Goal: Task Accomplishment & Management: Manage account settings

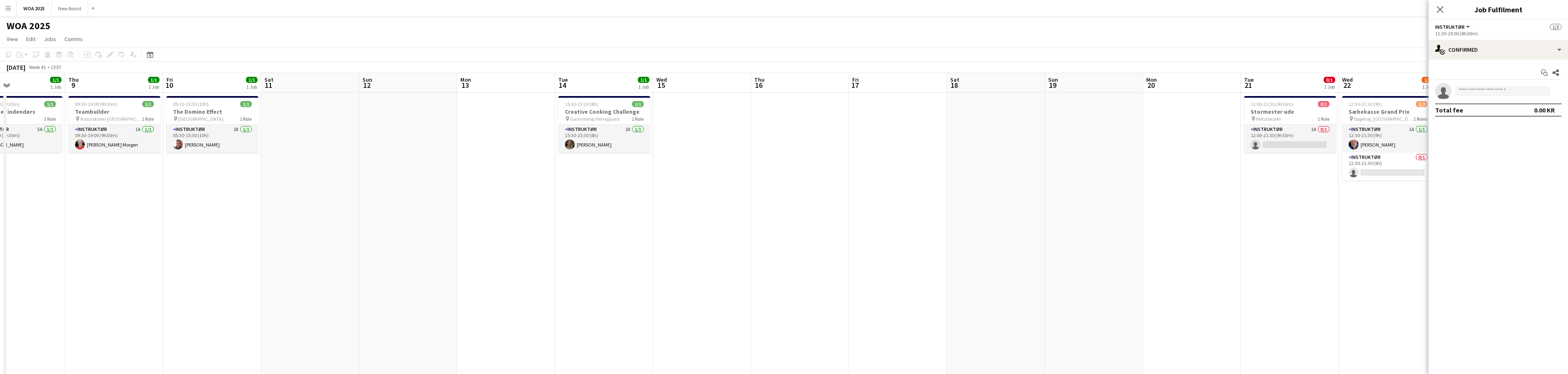
scroll to position [0, 205]
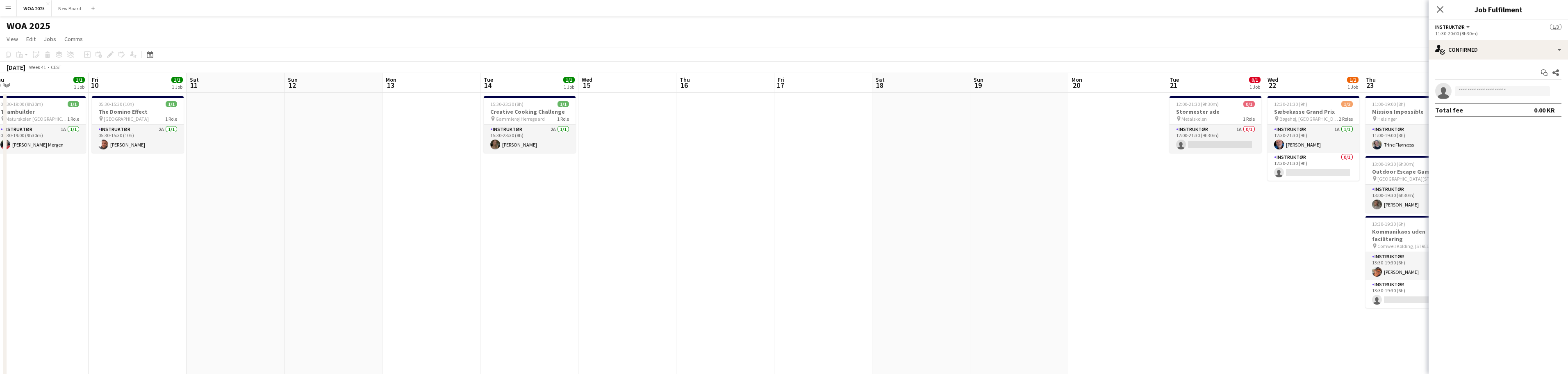
drag, startPoint x: 607, startPoint y: 235, endPoint x: 849, endPoint y: 248, distance: 242.3
click at [1023, 235] on app-calendar-viewport "Tue 7 5/6 4 Jobs Wed 8 1/1 1 Job Thu 9 1/1 1 Job Fri 10 1/1 1 Job Sat 11 Sun 12…" at bounding box center [784, 336] width 1568 height 526
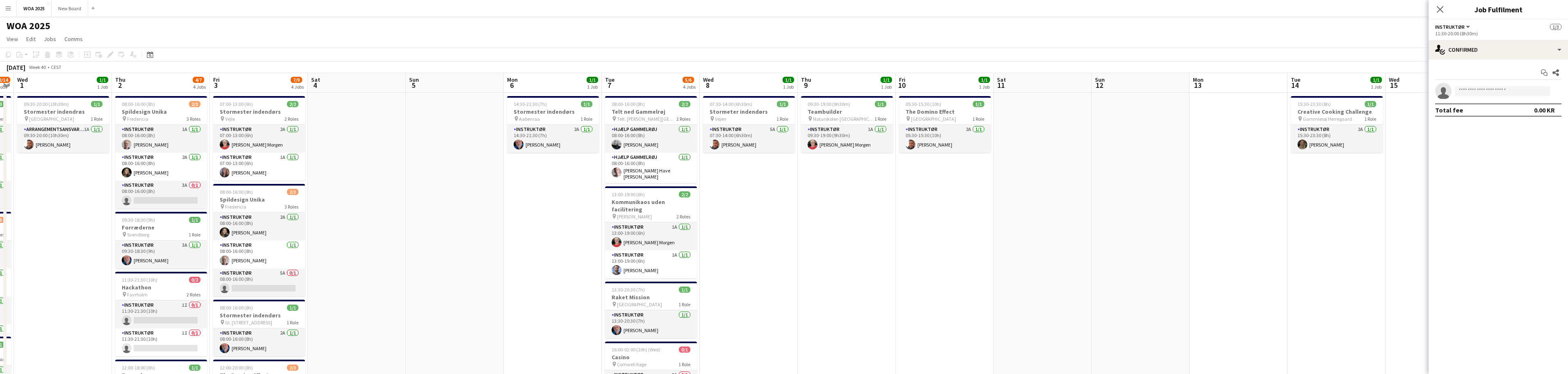
drag, startPoint x: 266, startPoint y: 222, endPoint x: 976, endPoint y: 213, distance: 710.1
click at [976, 213] on app-calendar-viewport "Mon 29 6/7 4 Jobs Tue 30 12/14 4 Jobs Wed 1 1/1 1 Job Thu 2 4/7 4 Jobs Fri 3 7/…" at bounding box center [784, 336] width 1568 height 526
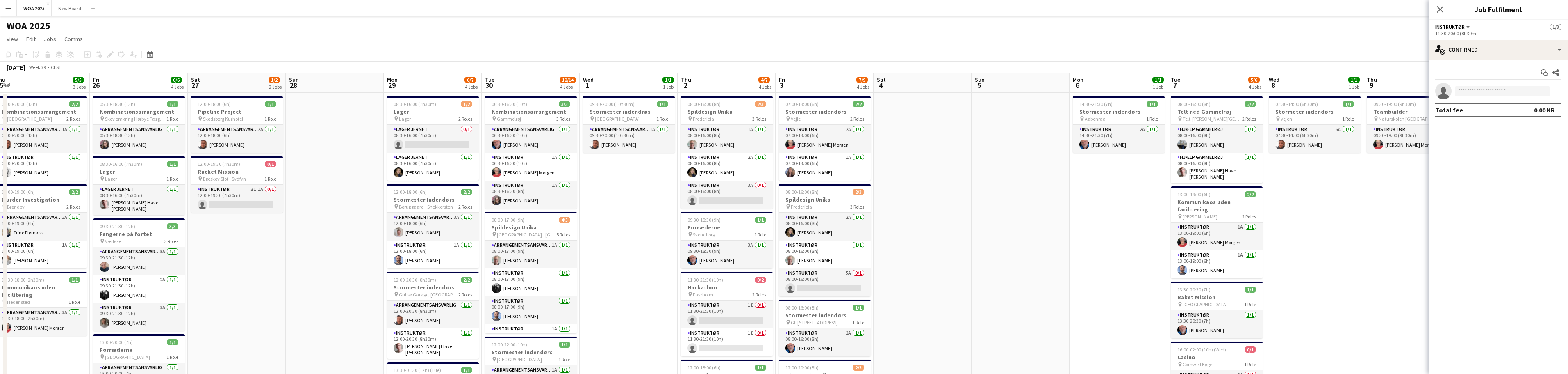
drag, startPoint x: 441, startPoint y: 191, endPoint x: 901, endPoint y: 168, distance: 460.6
click at [901, 168] on app-calendar-viewport "Wed 24 3/3 2 Jobs Thu 25 5/5 3 Jobs Fri 26 6/6 4 Jobs Sat 27 1/2 2 Jobs Sun 28 …" at bounding box center [784, 336] width 1568 height 526
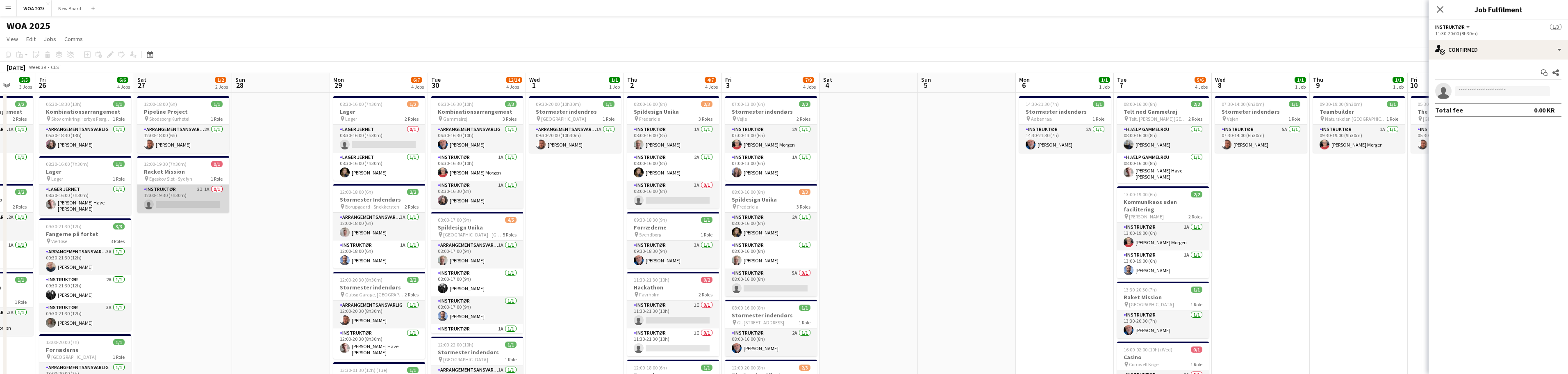
click at [184, 193] on app-card-role "Instruktør 3I 1A 0/1 12:00-19:30 (7h30m) single-neutral-actions" at bounding box center [183, 199] width 92 height 28
click at [1526, 48] on div "single-neutral-actions-check-2 Confirmed" at bounding box center [1498, 49] width 139 height 19
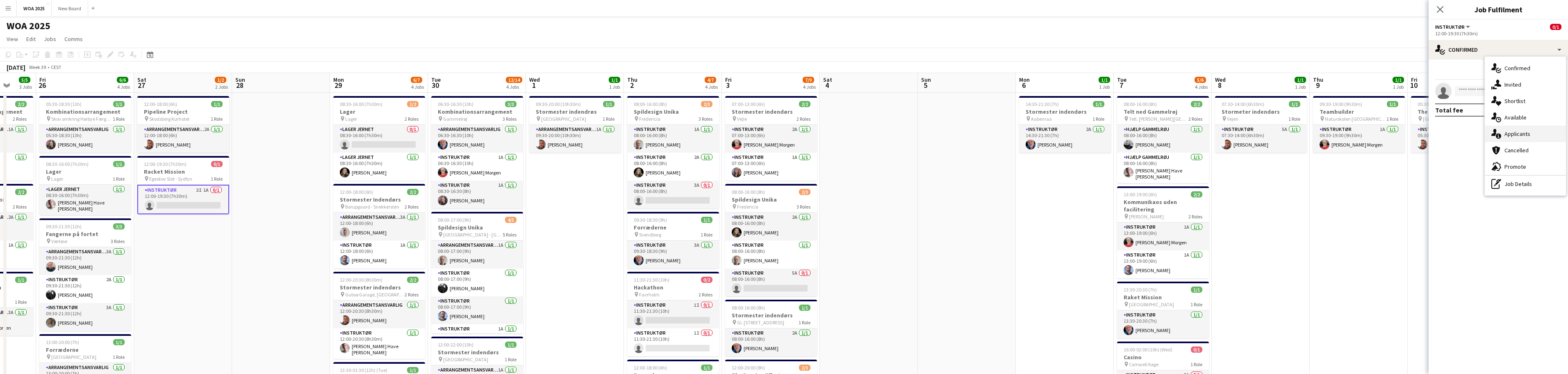
click at [1536, 133] on div "single-neutral-actions-information Applicants" at bounding box center [1525, 133] width 81 height 16
click at [183, 115] on h3 "Pipeline Project" at bounding box center [183, 111] width 92 height 7
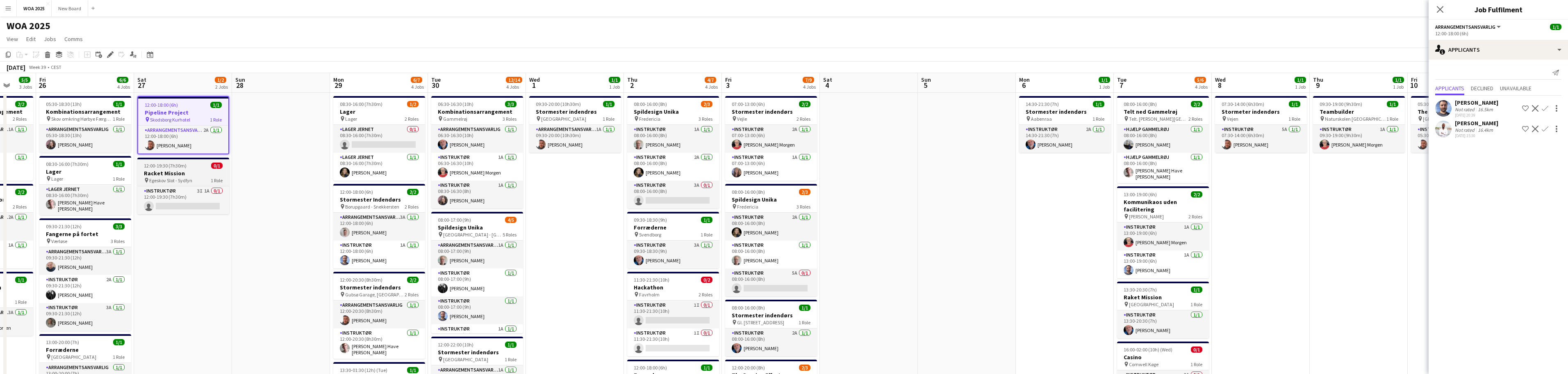
click at [181, 184] on app-job-card "12:00-19:30 (7h30m) 0/1 Racket Mission pin Egeskov Slot - Sydfyn 1 Role Instruk…" at bounding box center [183, 186] width 92 height 57
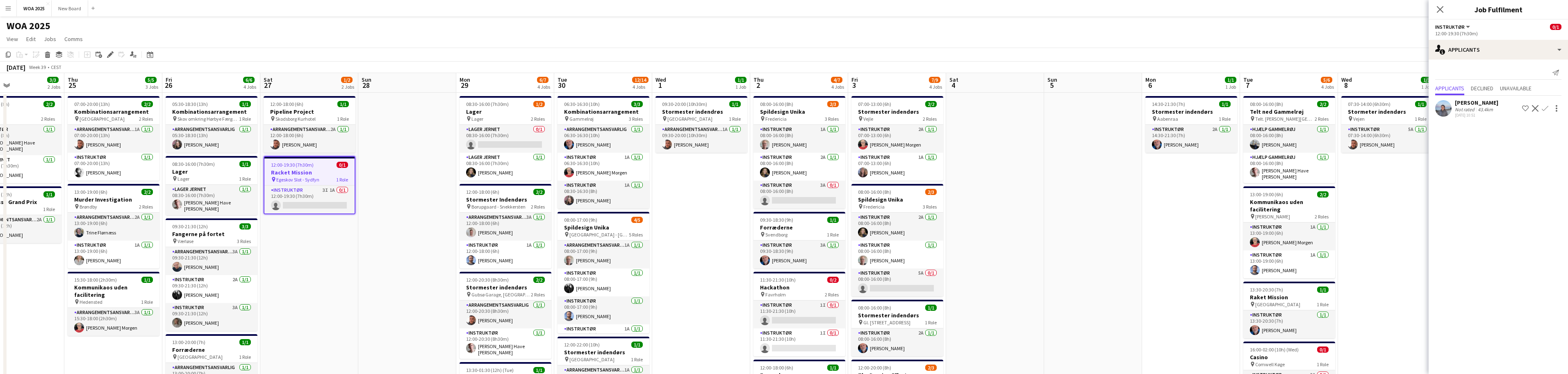
scroll to position [0, 245]
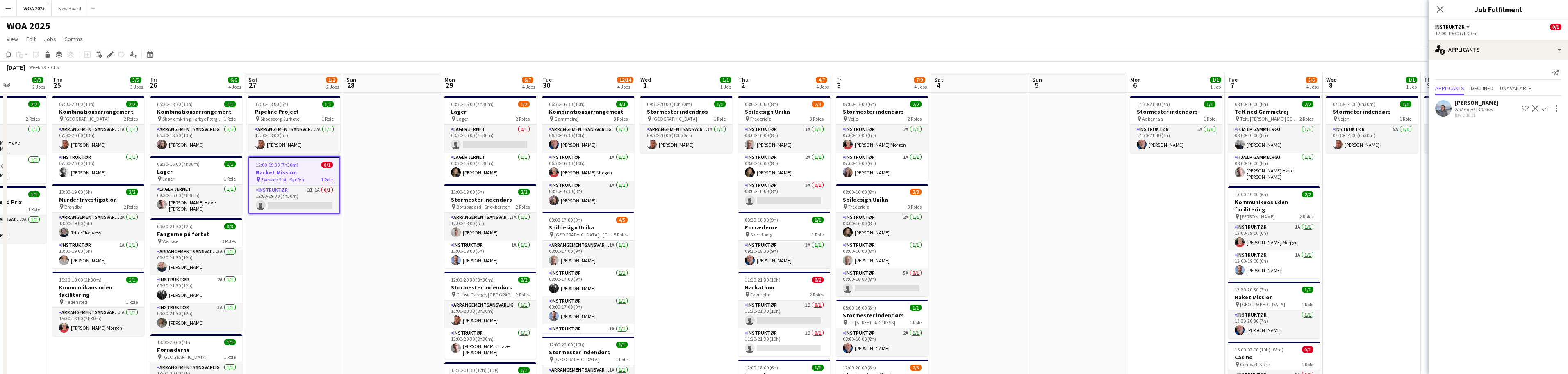
drag, startPoint x: 163, startPoint y: 264, endPoint x: 273, endPoint y: 264, distance: 110.0
click at [273, 264] on app-calendar-viewport "Mon 22 6/6 3 Jobs Tue 23 9/10 6 Jobs Wed 24 3/3 2 Jobs Thu 25 5/5 3 Jobs Fri 26…" at bounding box center [784, 342] width 1568 height 539
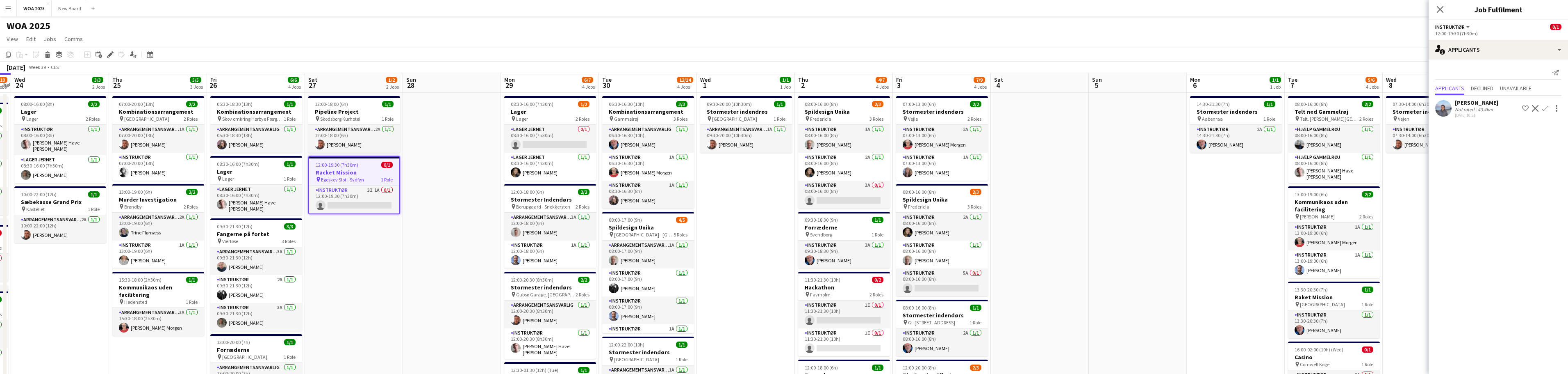
scroll to position [0, 167]
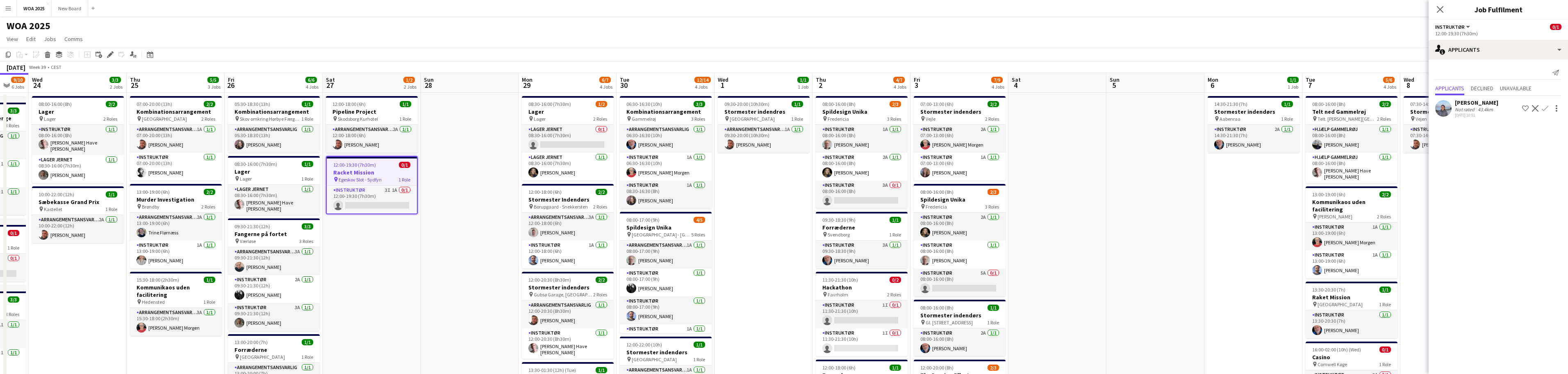
drag, startPoint x: 282, startPoint y: 264, endPoint x: 360, endPoint y: 258, distance: 78.2
click at [360, 258] on app-calendar-viewport "Mon 22 6/6 3 Jobs Tue 23 9/10 6 Jobs Wed 24 3/3 2 Jobs Thu 25 5/5 3 Jobs Fri 26…" at bounding box center [784, 342] width 1568 height 539
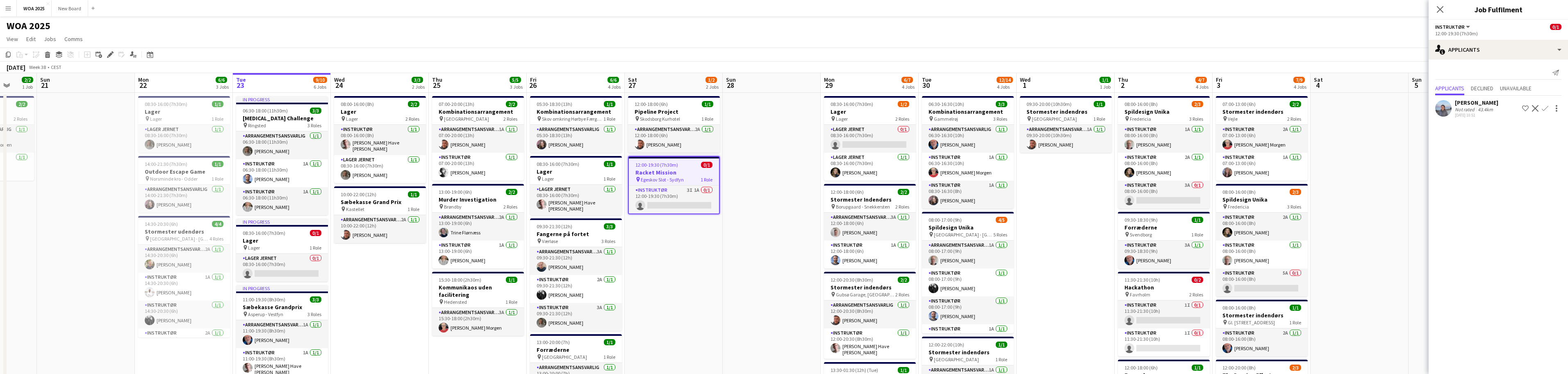
scroll to position [0, 245]
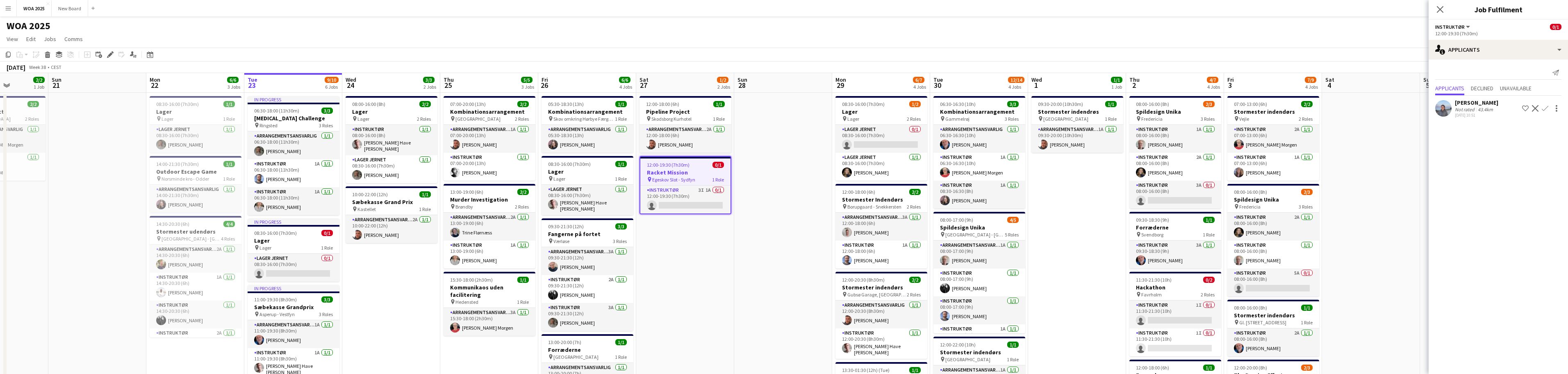
drag, startPoint x: 408, startPoint y: 289, endPoint x: 722, endPoint y: 256, distance: 315.7
click at [722, 256] on app-calendar-viewport "Thu 18 10/10 6 Jobs Fri 19 10/10 5 Jobs Sat 20 2/2 1 Job Sun 21 Mon 22 6/6 3 Jo…" at bounding box center [784, 342] width 1568 height 539
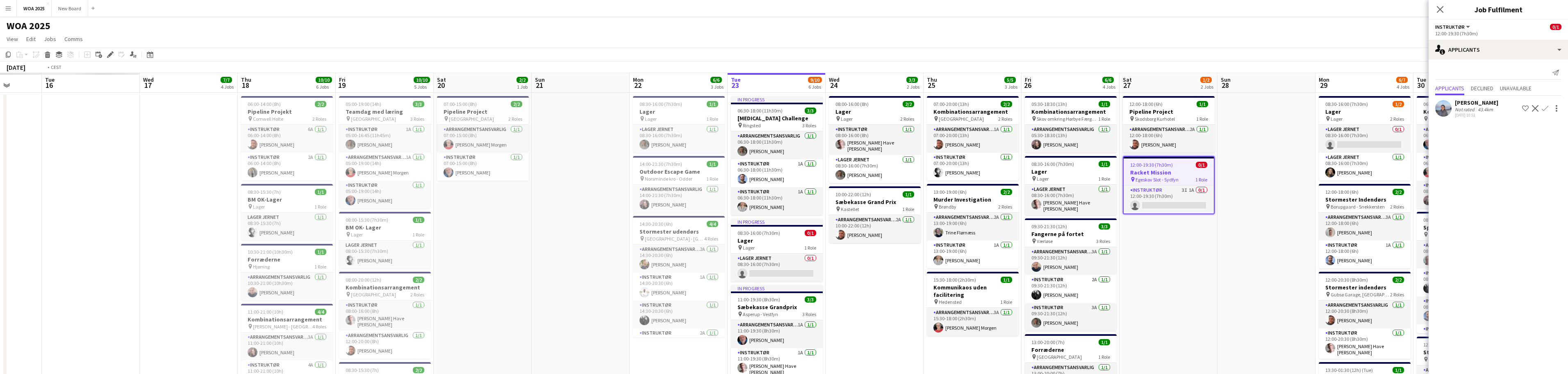
drag, startPoint x: 418, startPoint y: 282, endPoint x: 526, endPoint y: 246, distance: 113.8
click at [882, 198] on app-calendar-viewport "Mon 15 Tue 16 Wed 17 7/7 4 Jobs Thu 18 10/10 6 Jobs Fri 19 10/10 5 Jobs Sat 20 …" at bounding box center [784, 342] width 1568 height 539
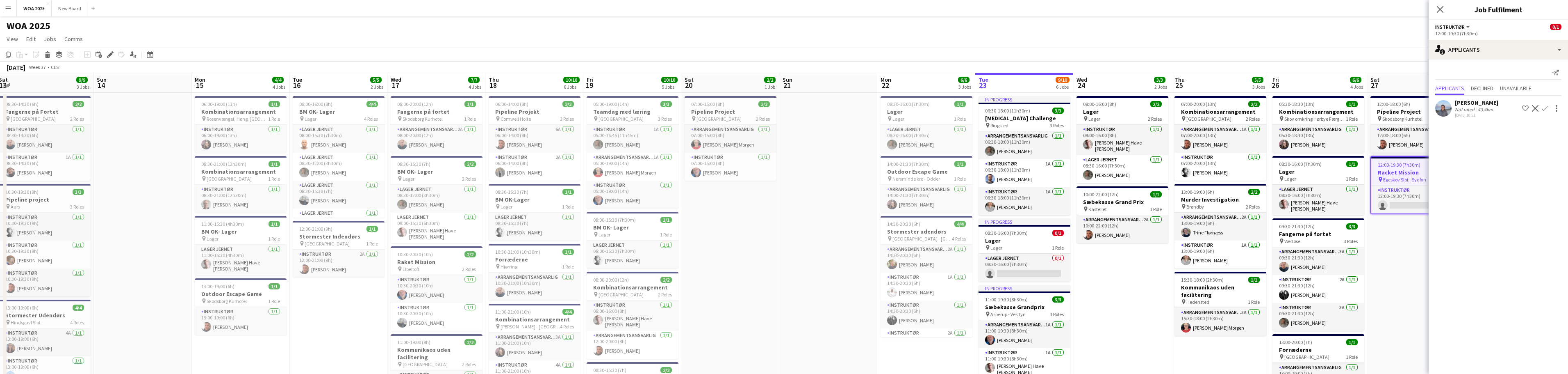
drag, startPoint x: 430, startPoint y: 233, endPoint x: 727, endPoint y: 205, distance: 298.3
click at [798, 196] on app-calendar-viewport "Thu 11 Fri 12 Sat 13 9/9 3 Jobs Sun 14 Mon 15 4/4 4 Jobs Tue 16 5/5 2 Jobs Wed …" at bounding box center [784, 342] width 1568 height 539
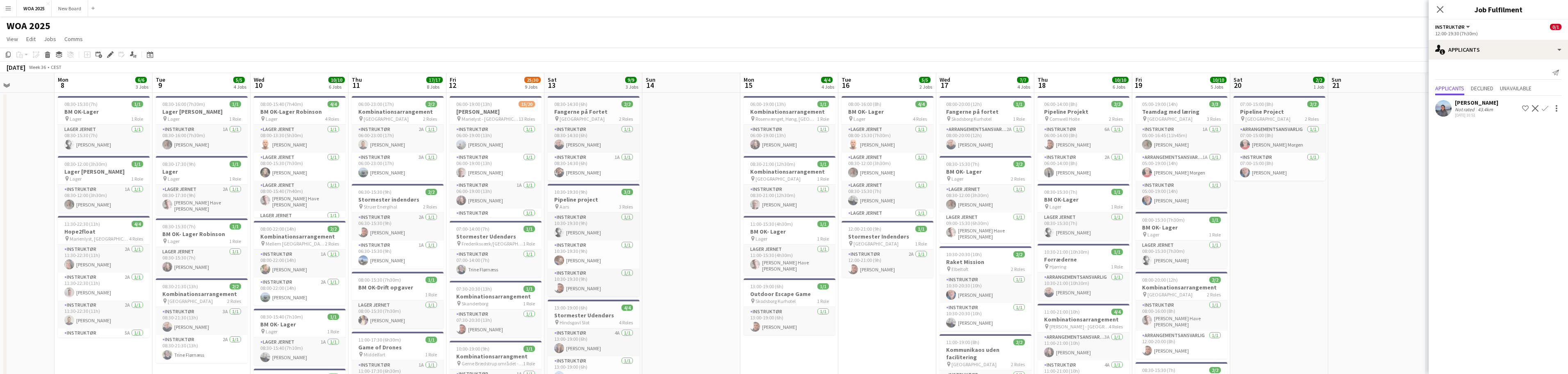
drag, startPoint x: 576, startPoint y: 242, endPoint x: 696, endPoint y: 228, distance: 120.8
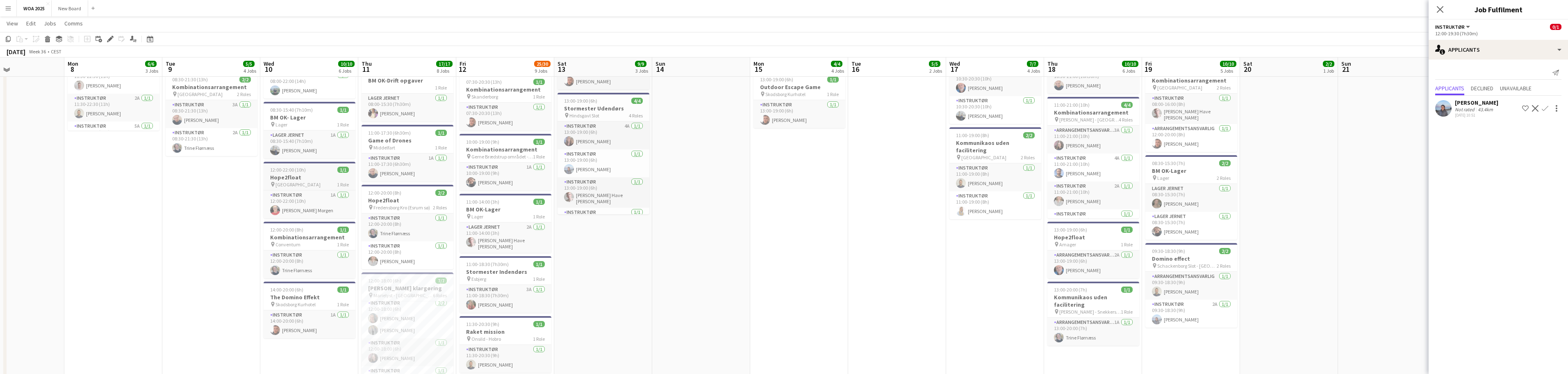
scroll to position [205, 0]
drag, startPoint x: 218, startPoint y: 211, endPoint x: 299, endPoint y: 303, distance: 122.6
click at [298, 304] on app-calendar-viewport "Fri 5 31/33 10 Jobs Sat 6 6/6 3 Jobs Sun 7 Mon 8 6/6 3 Jobs Tue 9 5/5 4 Jobs We…" at bounding box center [784, 275] width 1568 height 898
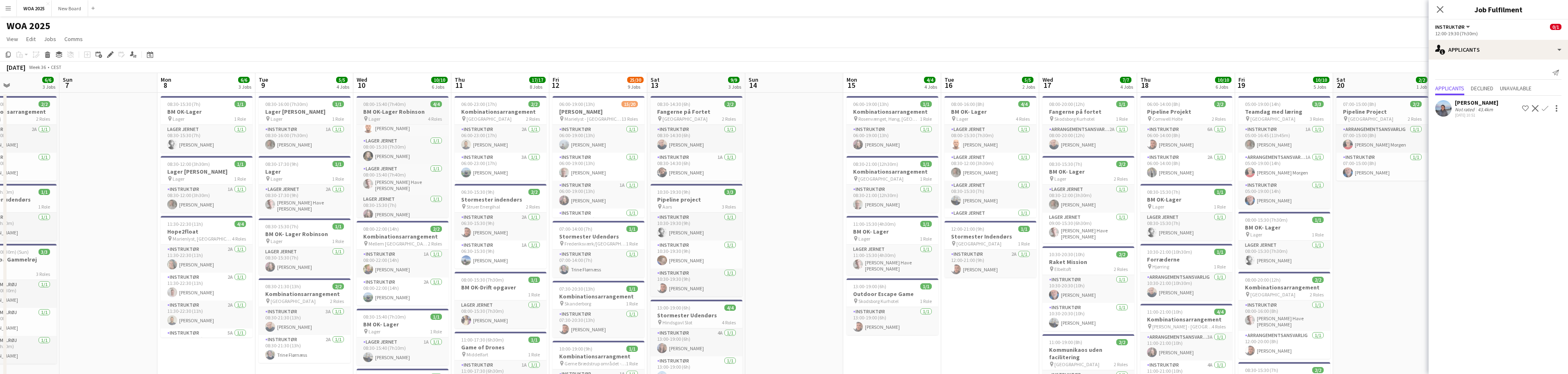
scroll to position [19, 0]
click at [393, 202] on app-card-role "Lager Jernet [DATE] 08:30-15:30 (7h) [PERSON_NAME]" at bounding box center [402, 206] width 92 height 28
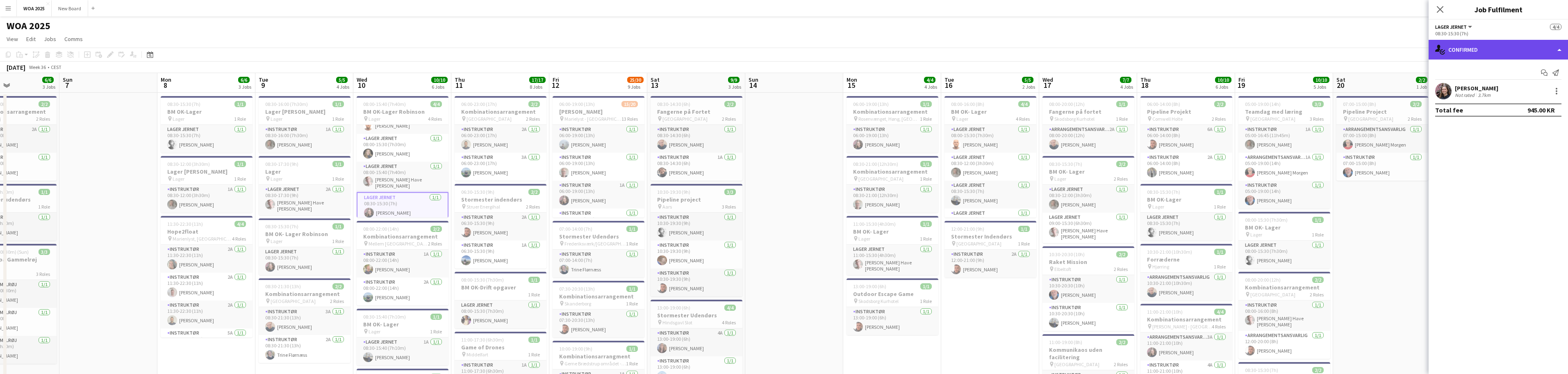
click at [1459, 50] on div "single-neutral-actions-check-2 Confirmed" at bounding box center [1498, 49] width 139 height 19
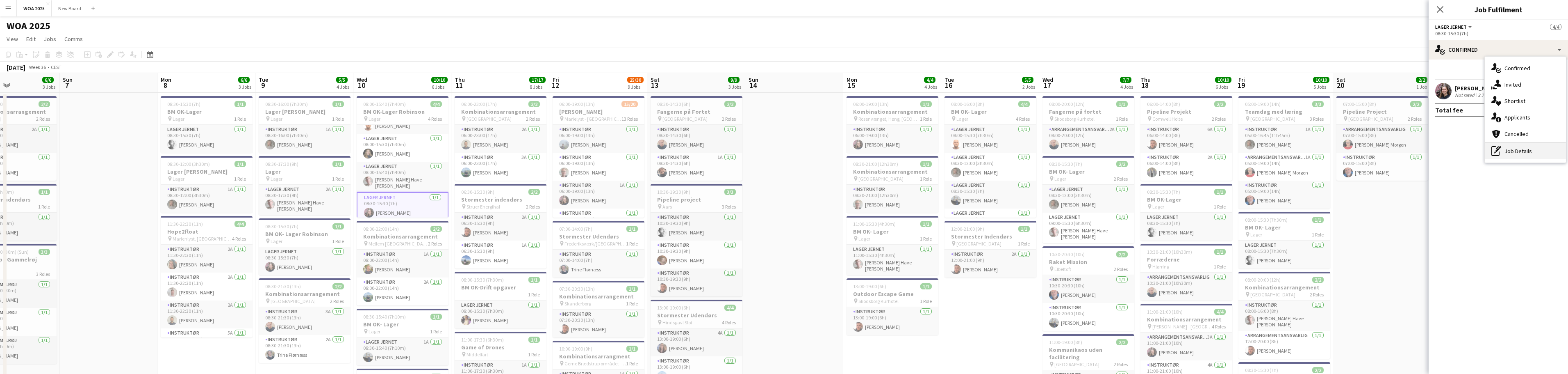
click at [1524, 149] on div "pen-write Job Details" at bounding box center [1525, 150] width 81 height 16
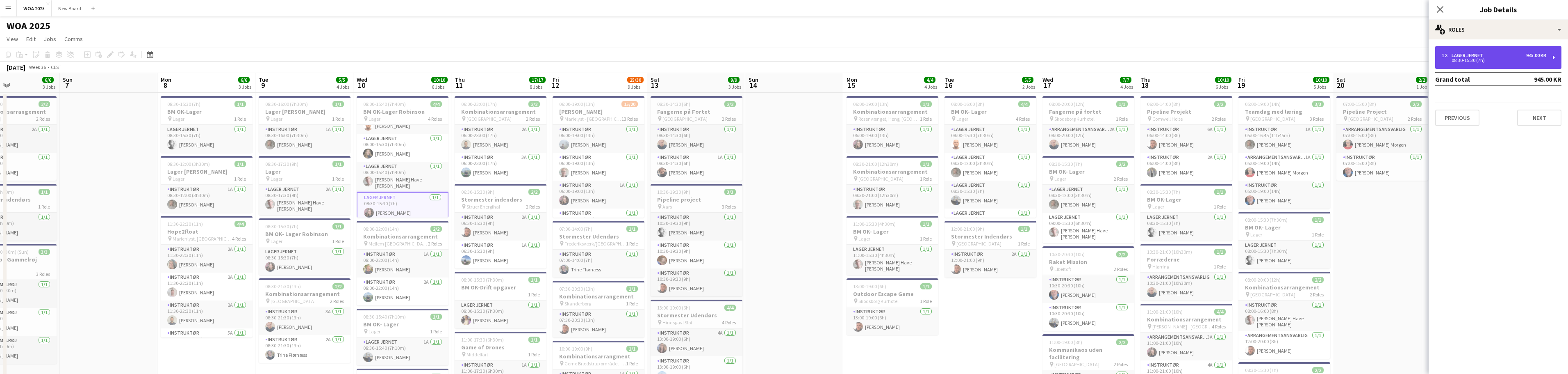
click at [1500, 63] on div "1 x Lager Jernet 945.00 KR 08:30-15:30 (7h)" at bounding box center [1498, 57] width 126 height 23
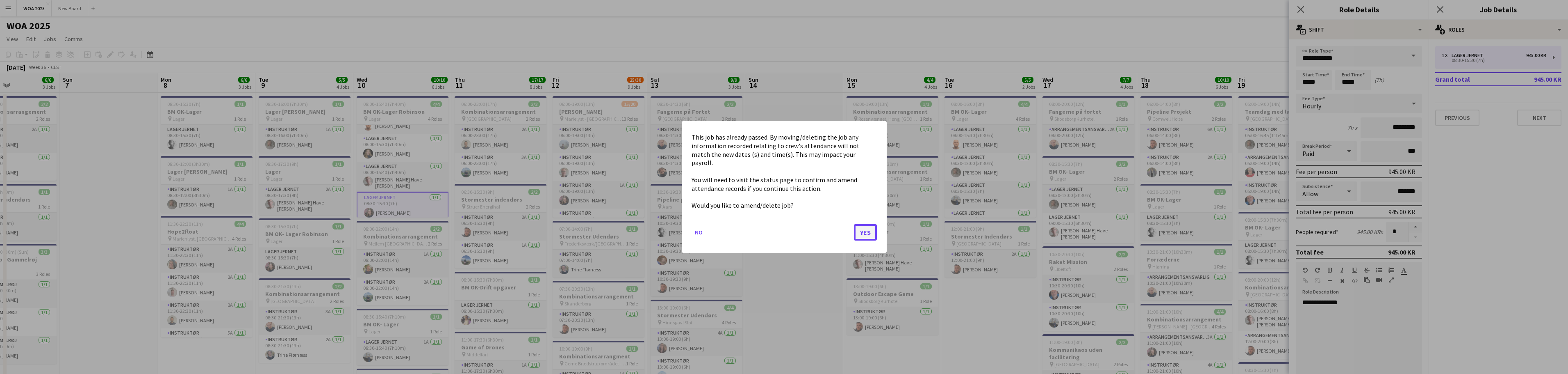
click at [863, 225] on button "Yes" at bounding box center [866, 232] width 23 height 16
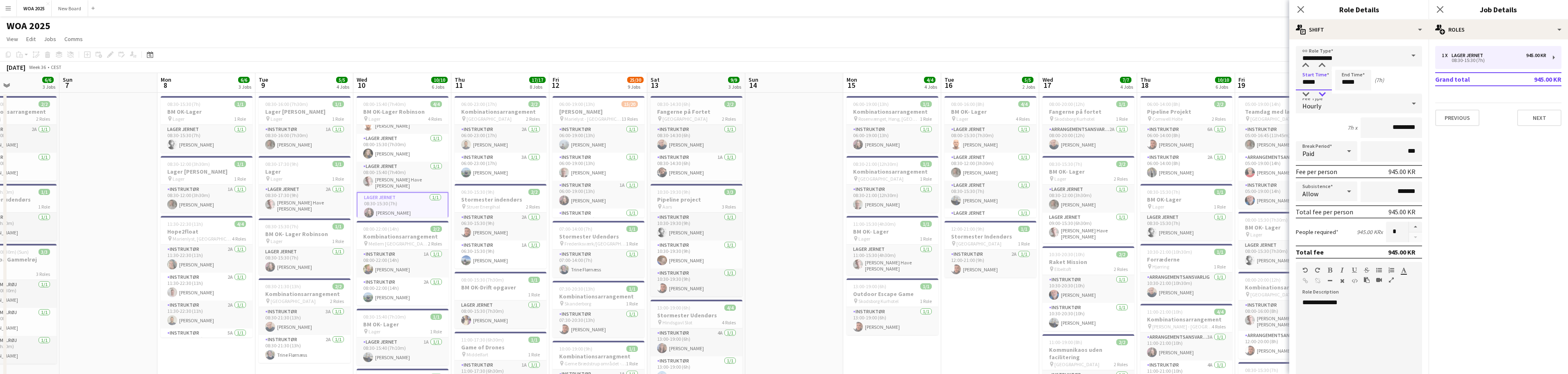
click at [1321, 93] on div at bounding box center [1321, 94] width 16 height 8
type input "*****"
click at [1321, 93] on div at bounding box center [1321, 94] width 16 height 8
click at [1345, 80] on input "*****" at bounding box center [1353, 80] width 36 height 21
click at [1346, 92] on div at bounding box center [1345, 94] width 16 height 8
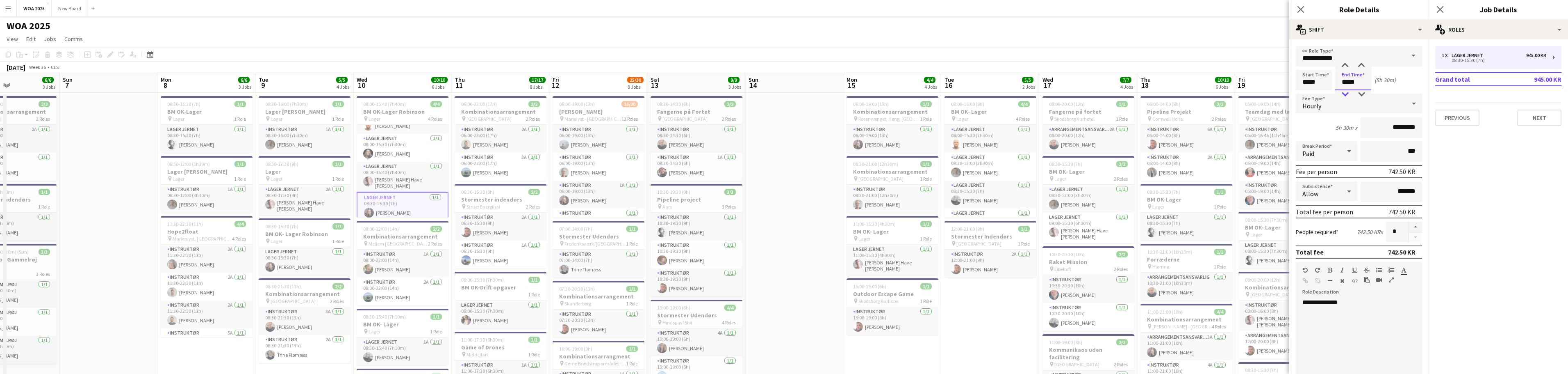
click at [1346, 92] on div at bounding box center [1345, 94] width 16 height 8
click at [1344, 68] on div at bounding box center [1345, 65] width 16 height 8
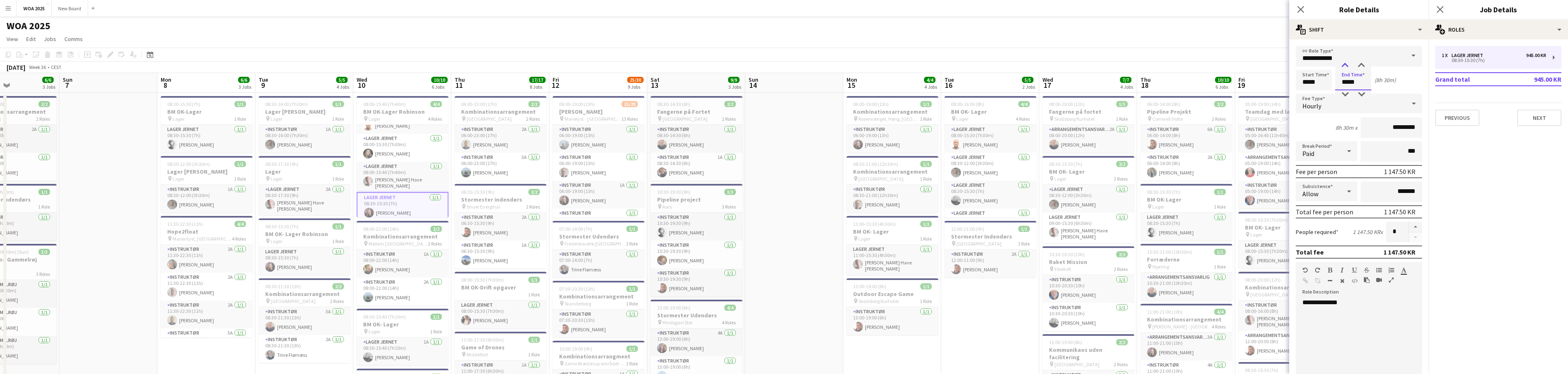
click at [1344, 68] on div at bounding box center [1345, 65] width 16 height 8
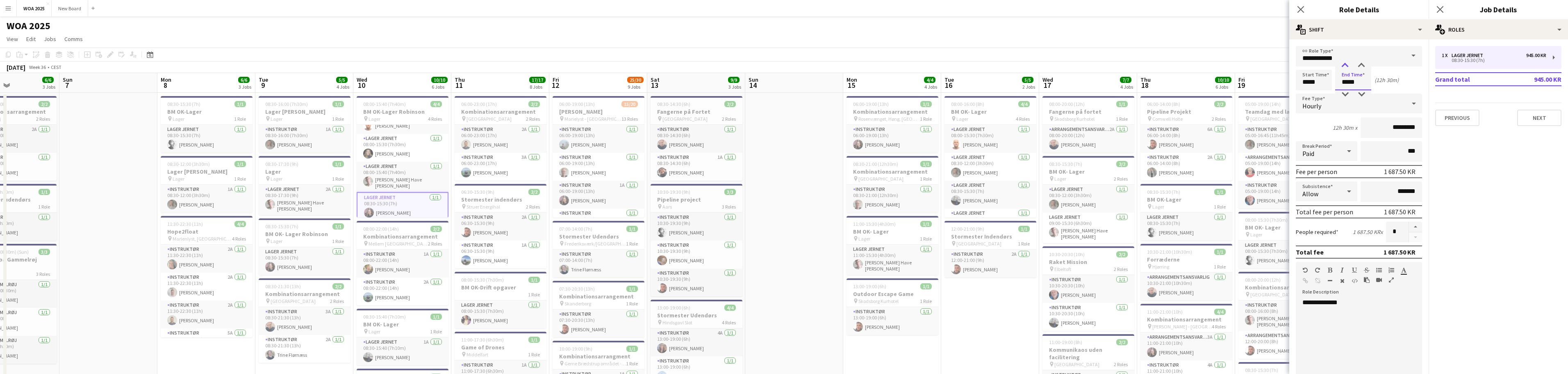
type input "*****"
click at [1344, 68] on div at bounding box center [1345, 65] width 16 height 8
click at [1351, 305] on div "**********" at bounding box center [1356, 348] width 120 height 99
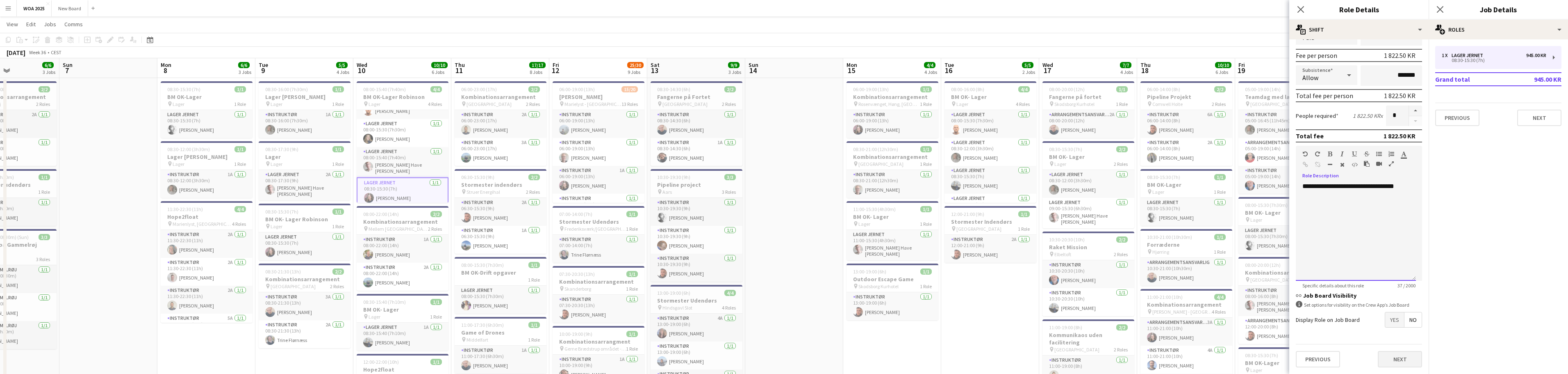
scroll to position [15, 0]
click at [1402, 361] on button "Next" at bounding box center [1400, 359] width 44 height 16
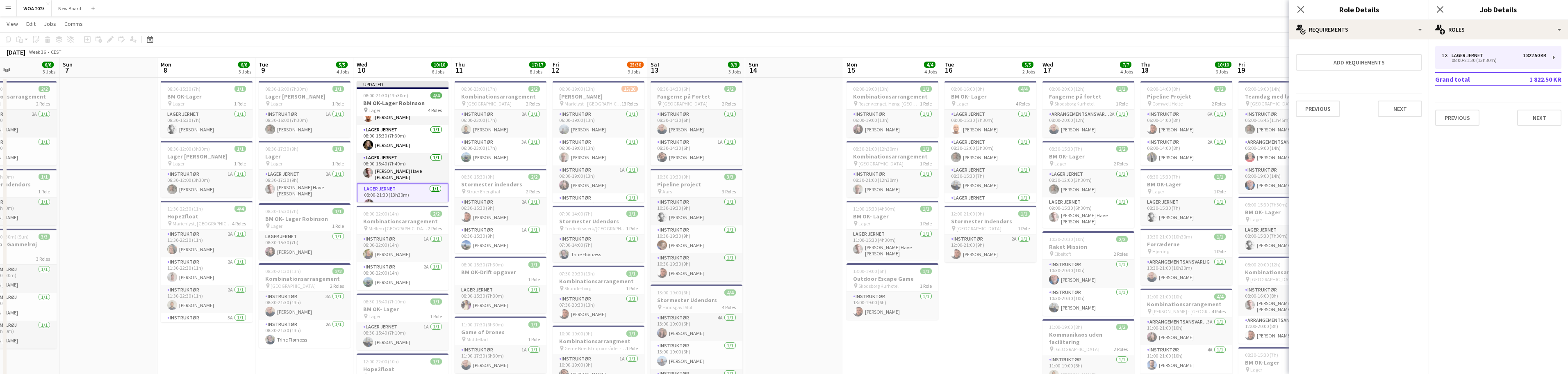
scroll to position [0, 0]
click at [1443, 11] on icon "Close pop-in" at bounding box center [1440, 9] width 8 height 8
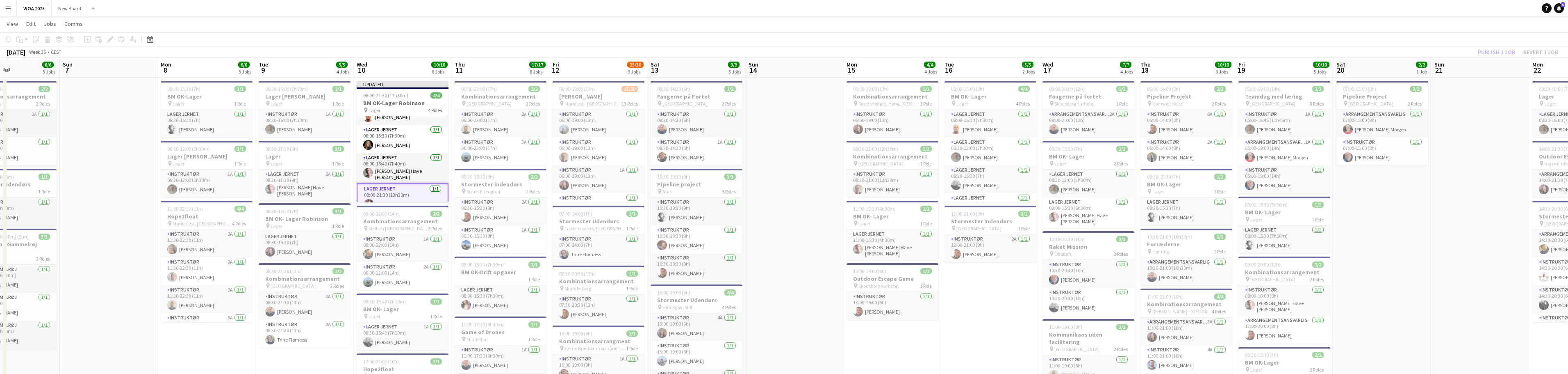
click at [1494, 52] on div "Publish 1 job Revert 1 job" at bounding box center [1518, 52] width 100 height 11
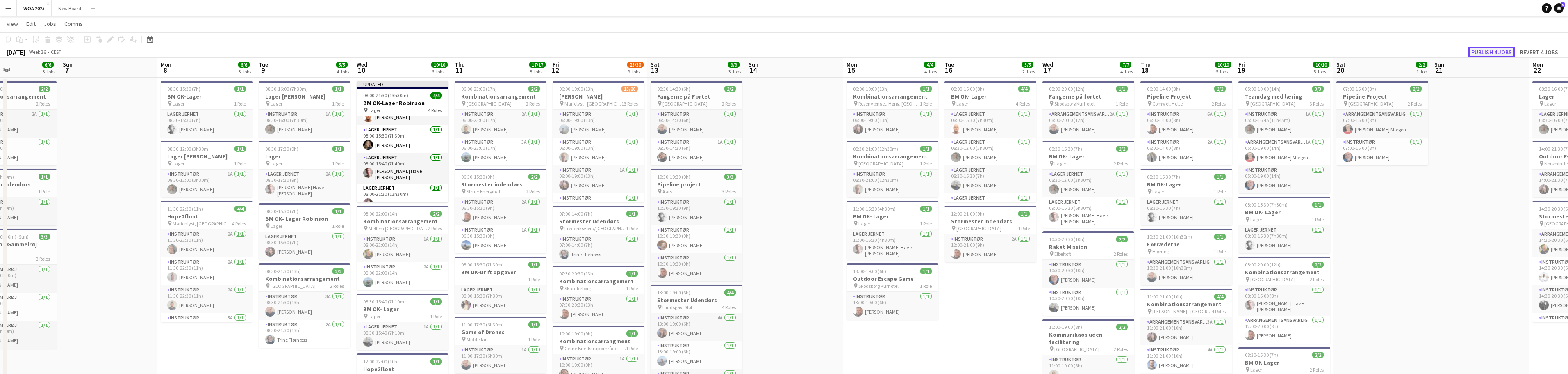
click at [1494, 52] on button "Publish 4 jobs" at bounding box center [1491, 52] width 47 height 11
